Goal: Communication & Community: Answer question/provide support

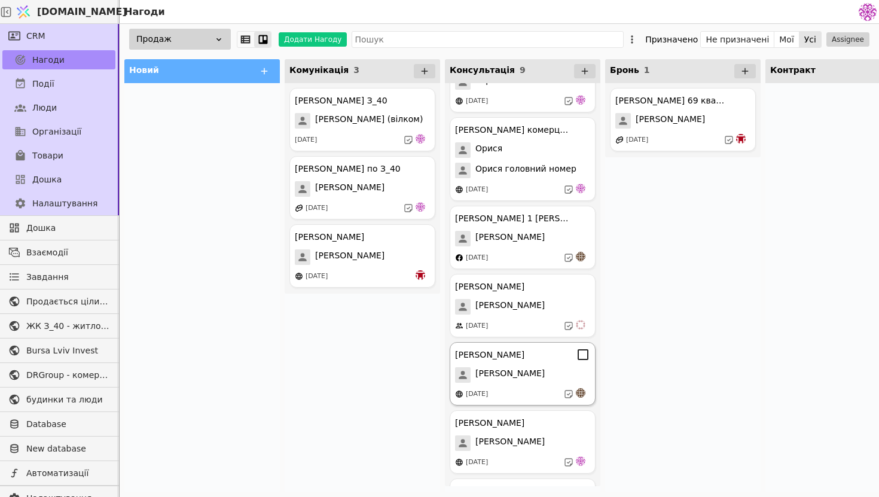
scroll to position [236, 0]
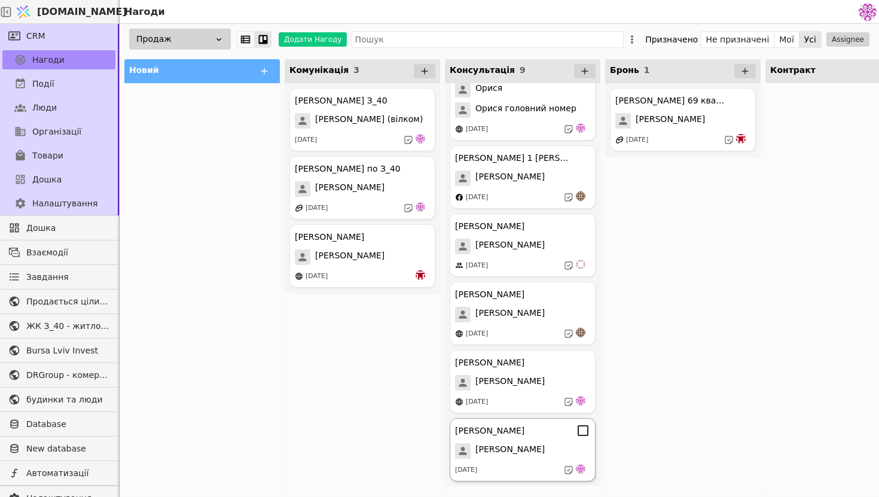
click at [522, 446] on div "[PERSON_NAME]" at bounding box center [522, 451] width 135 height 16
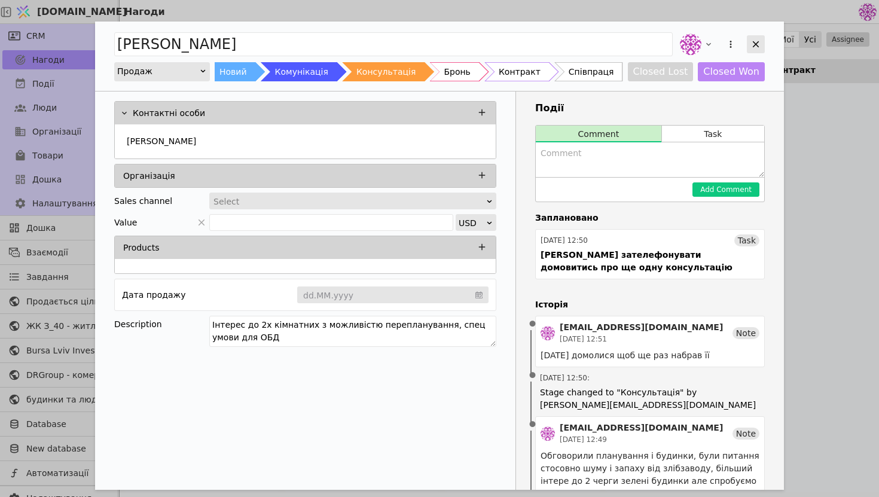
click at [760, 44] on icon "Add Opportunity" at bounding box center [756, 44] width 11 height 11
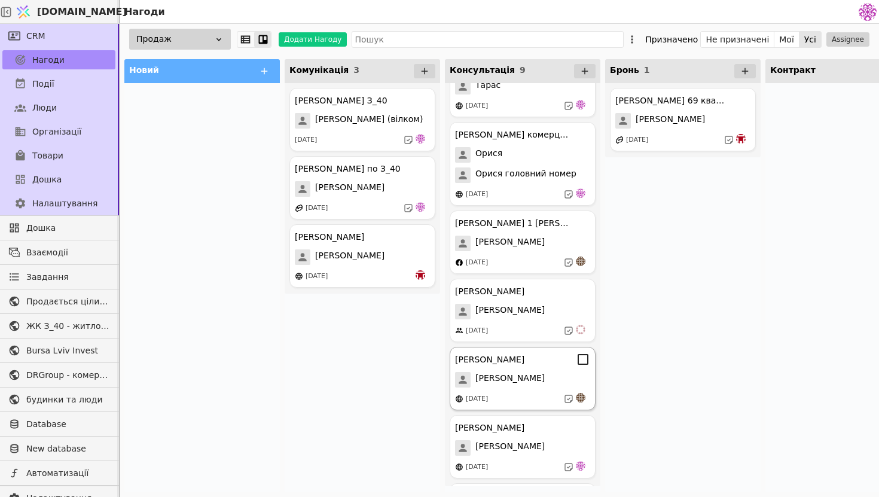
scroll to position [236, 0]
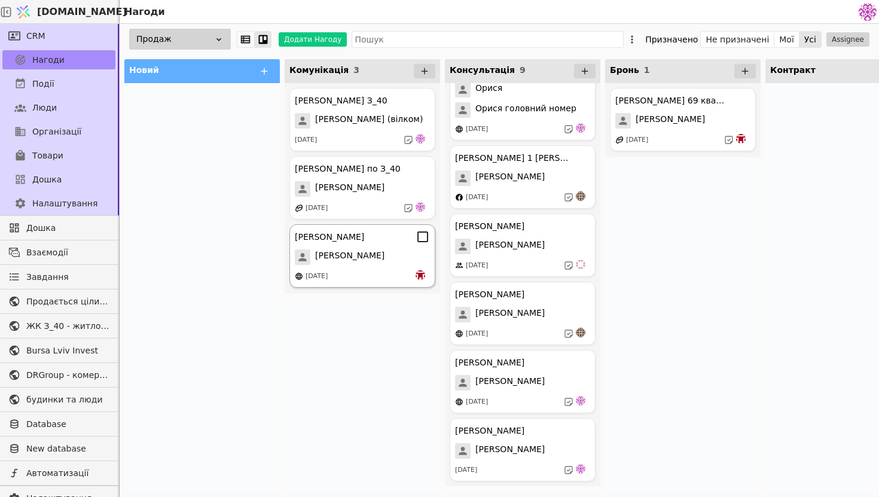
click at [387, 277] on div "[DATE]" at bounding box center [362, 276] width 135 height 12
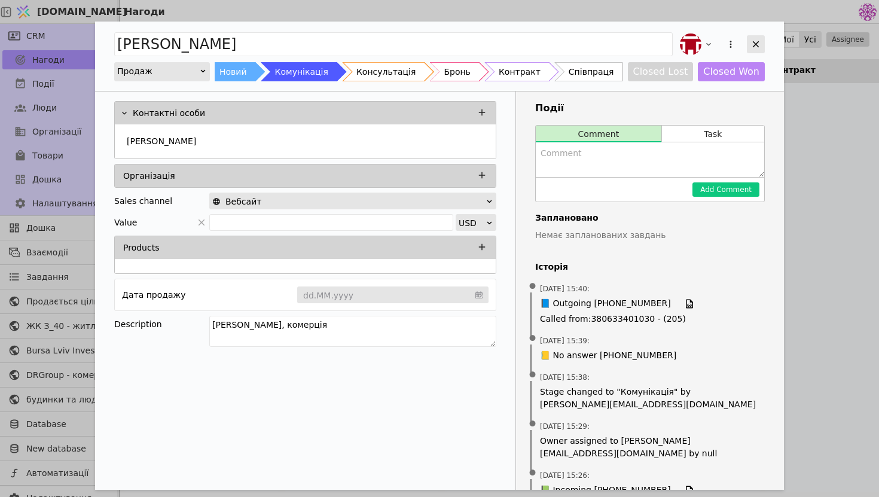
click at [757, 48] on icon "Add Opportunity" at bounding box center [756, 44] width 11 height 11
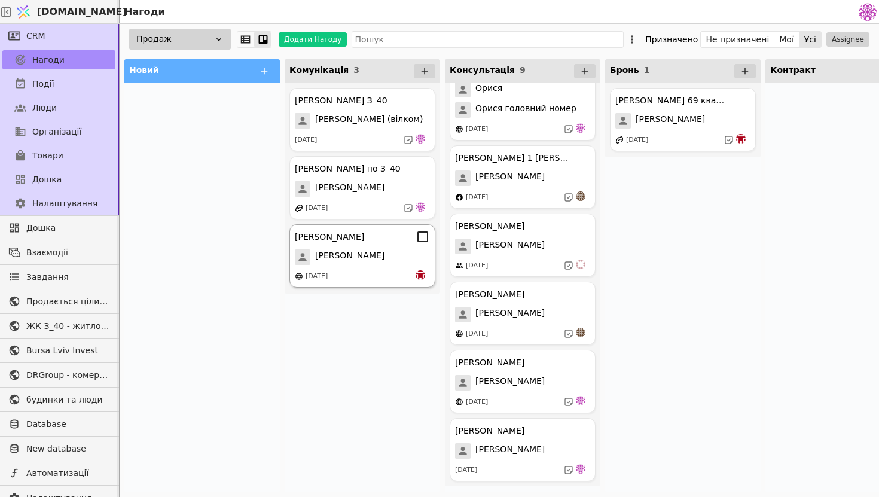
click at [404, 256] on div "[PERSON_NAME]" at bounding box center [362, 257] width 135 height 16
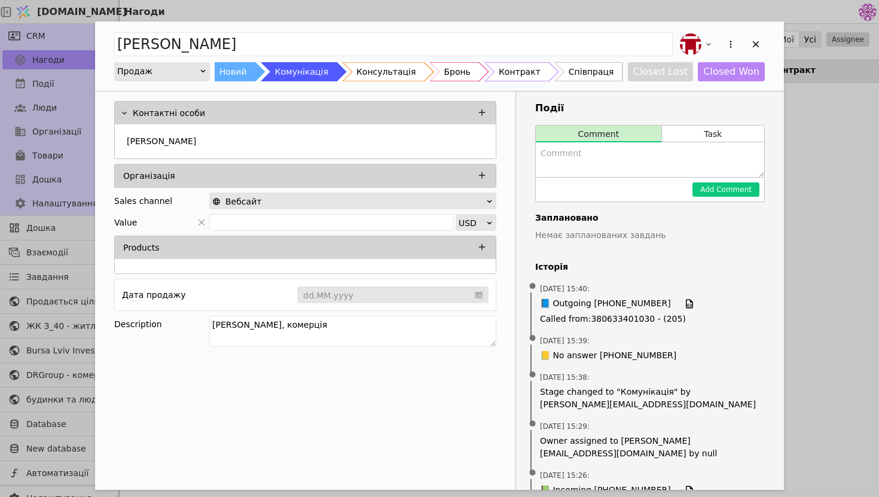
click at [638, 156] on textarea "Add Opportunity" at bounding box center [650, 159] width 229 height 35
type textarea "Коротка комунікація(дорого)"
click at [731, 190] on button "Add Comment" at bounding box center [726, 189] width 67 height 14
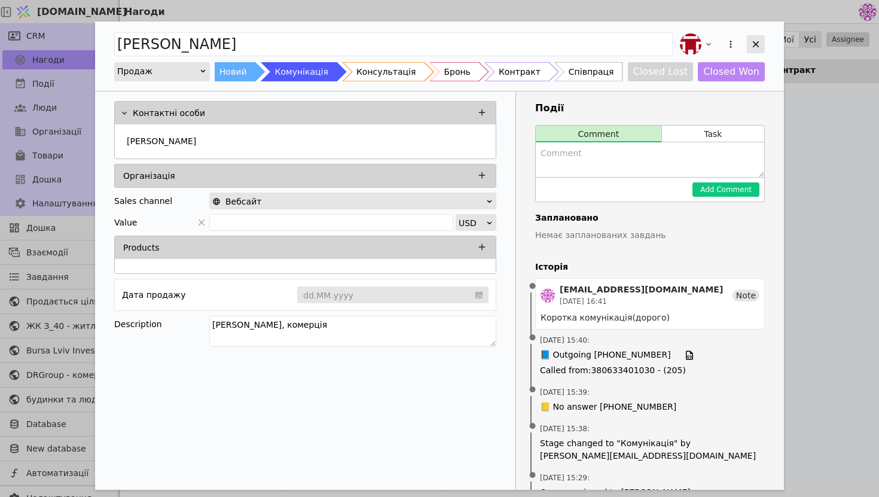
click at [757, 48] on icon "Add Opportunity" at bounding box center [756, 44] width 11 height 11
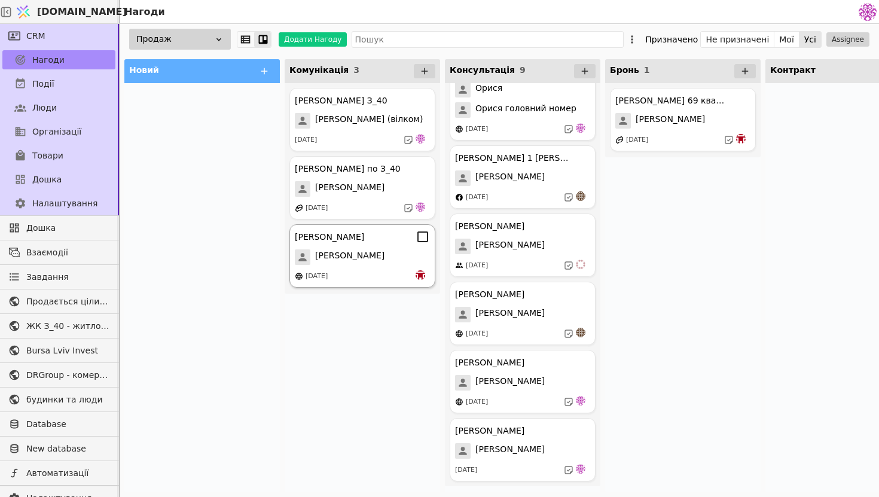
click at [379, 260] on div "[PERSON_NAME]" at bounding box center [362, 257] width 135 height 16
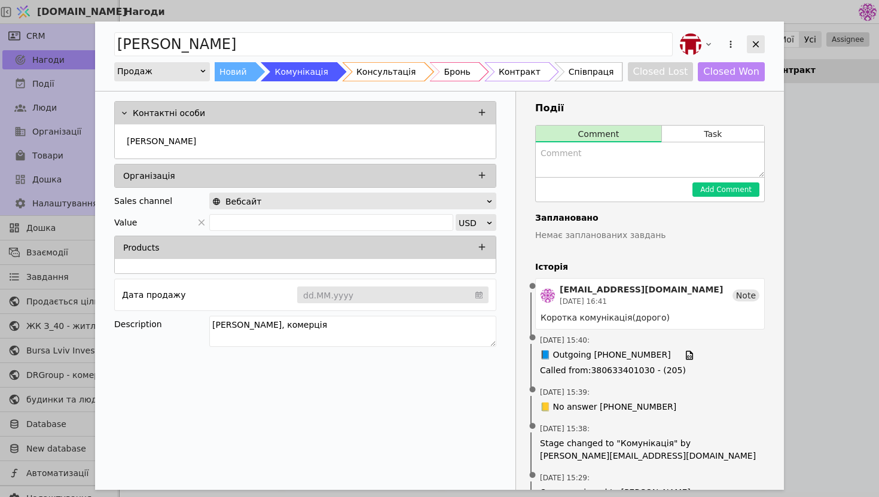
click at [759, 43] on icon "Add Opportunity" at bounding box center [756, 44] width 11 height 11
